Goal: Task Accomplishment & Management: Manage account settings

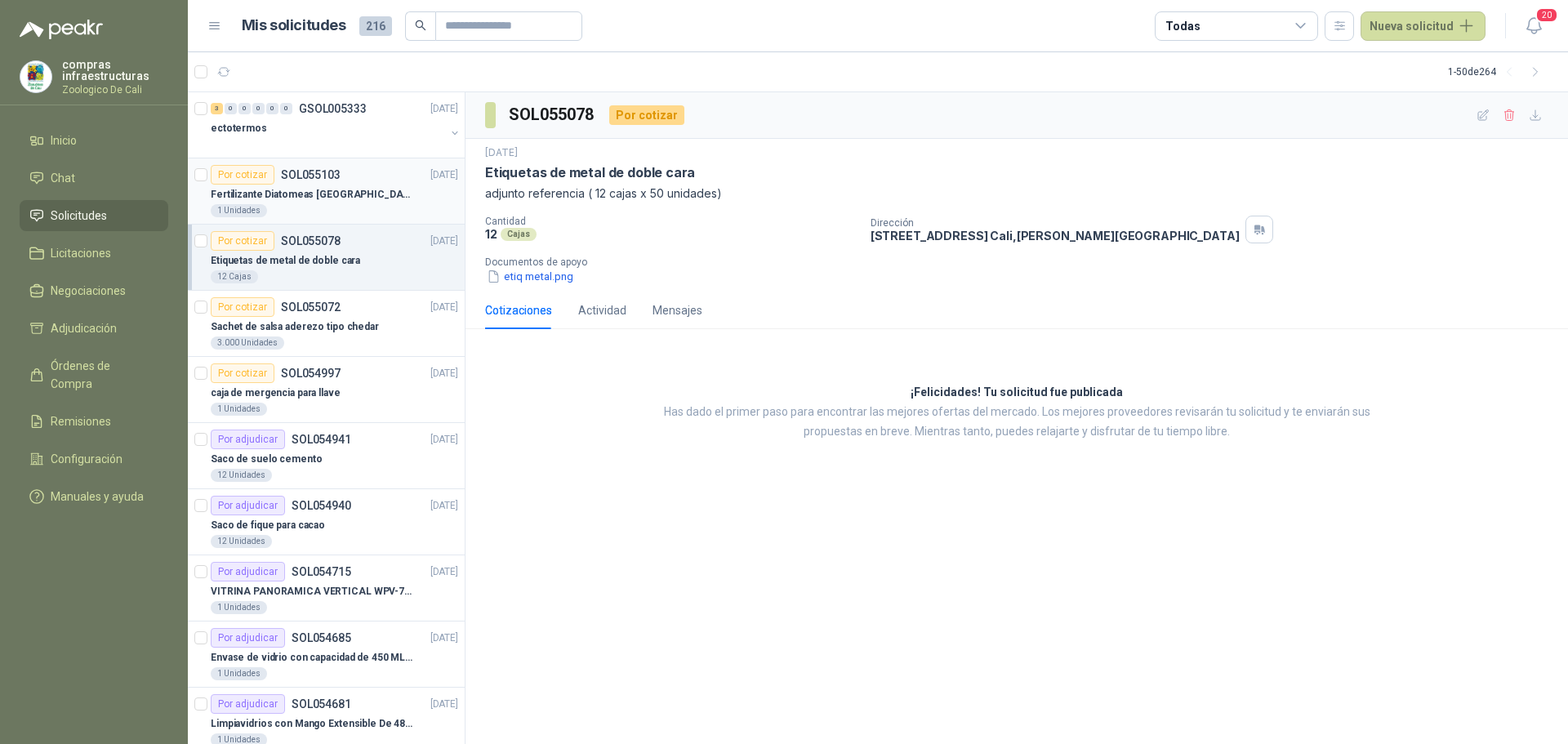
drag, startPoint x: 304, startPoint y: 142, endPoint x: 374, endPoint y: 164, distance: 73.4
click at [304, 142] on div at bounding box center [328, 144] width 235 height 13
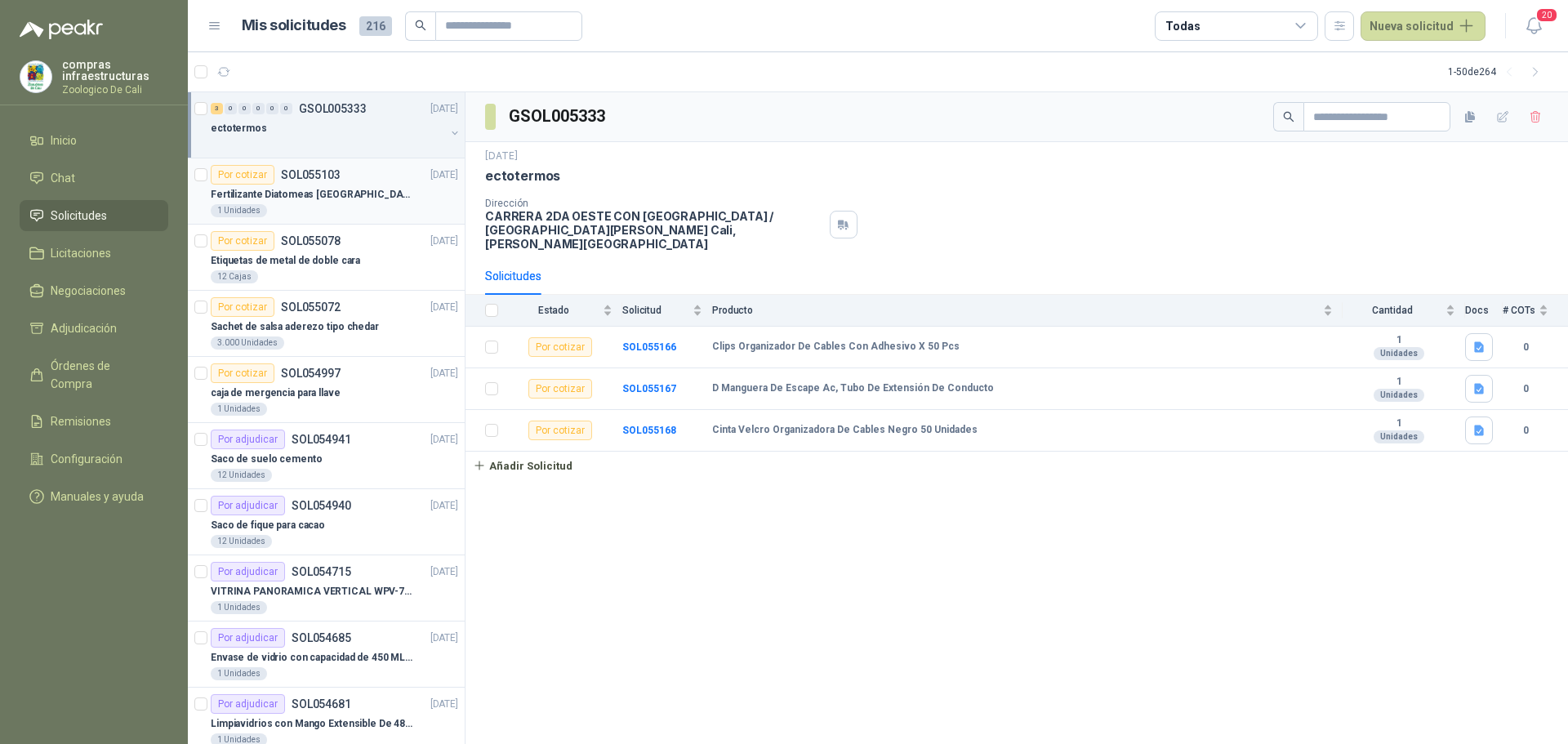
click at [376, 198] on p "Fertilizante Diatomeas [GEOGRAPHIC_DATA] 25kg Polvo" at bounding box center [312, 195] width 204 height 16
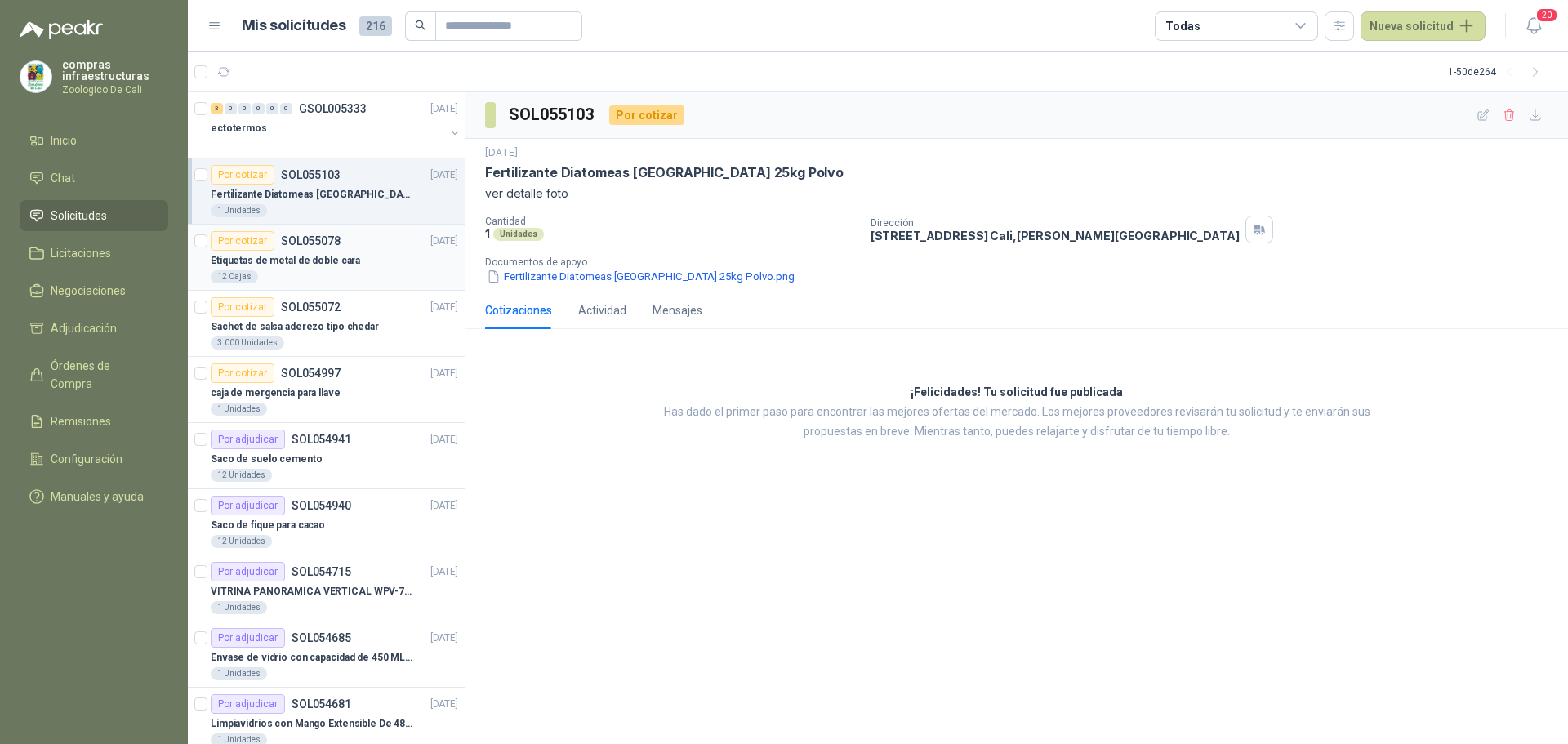
click at [343, 275] on div "12 Cajas" at bounding box center [334, 276] width 247 height 13
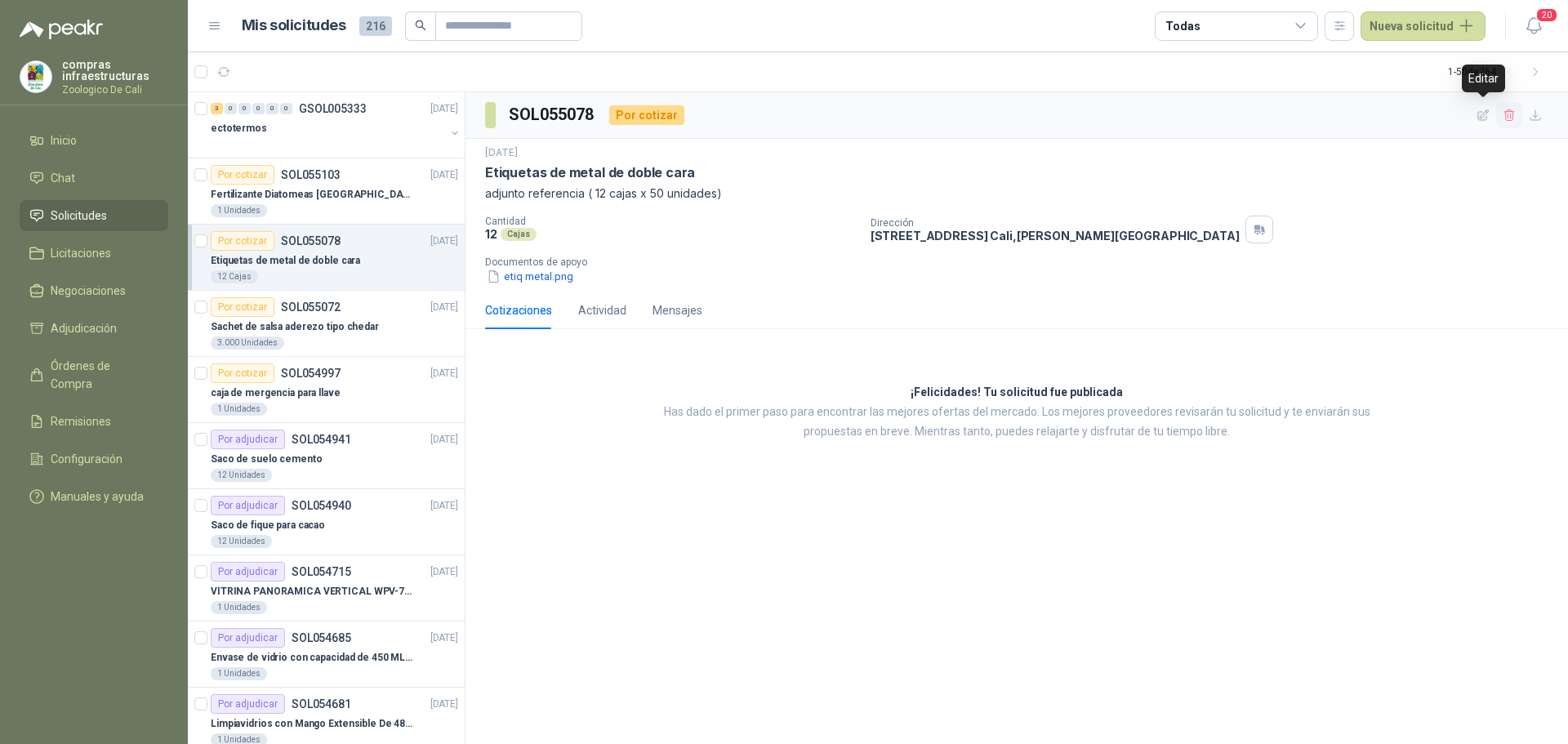
click at [1511, 114] on icon "button" at bounding box center [1509, 115] width 9 height 12
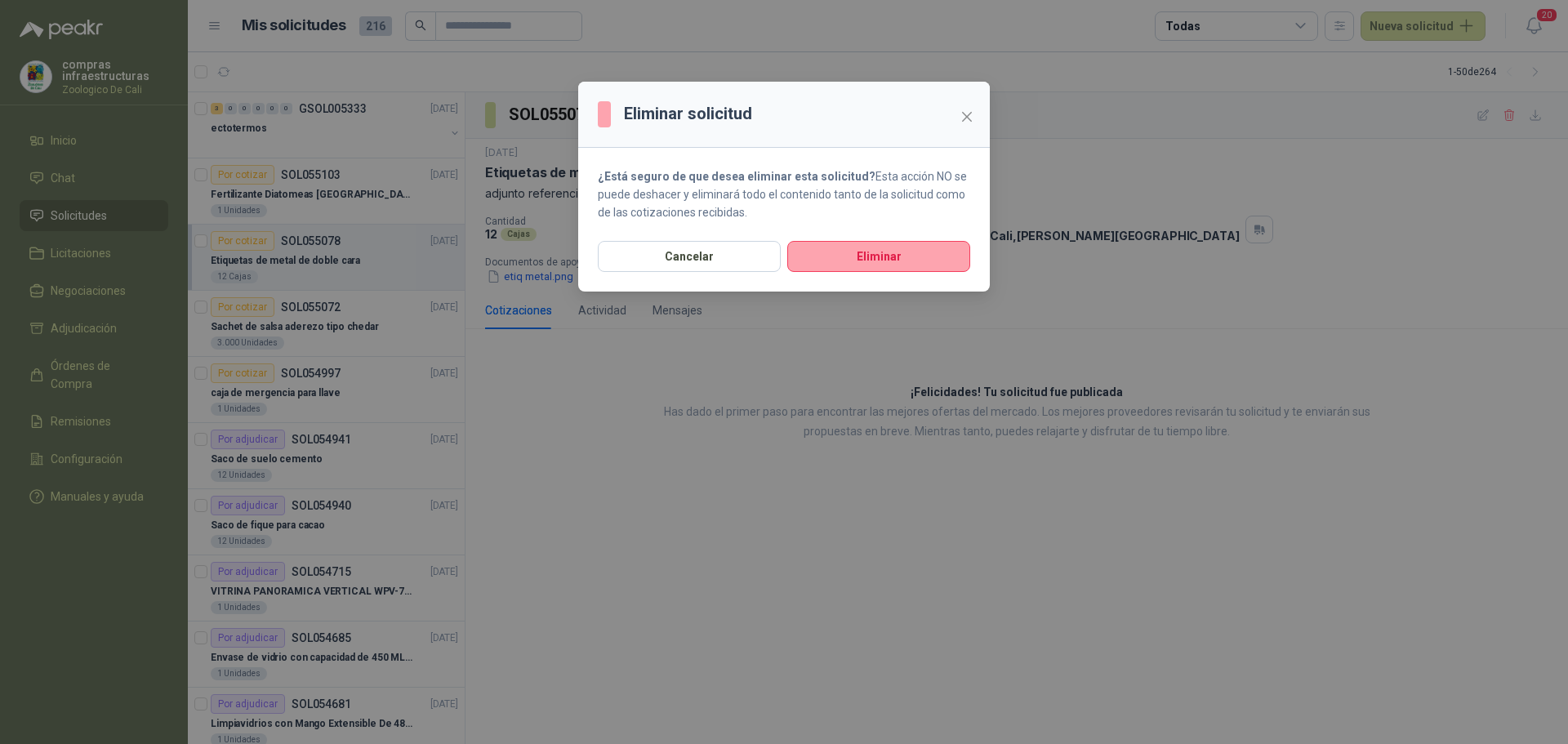
click at [877, 275] on div "Cancelar Eliminar" at bounding box center [784, 266] width 412 height 50
click at [880, 257] on button "Eliminar" at bounding box center [879, 256] width 183 height 31
